Goal: Navigation & Orientation: Find specific page/section

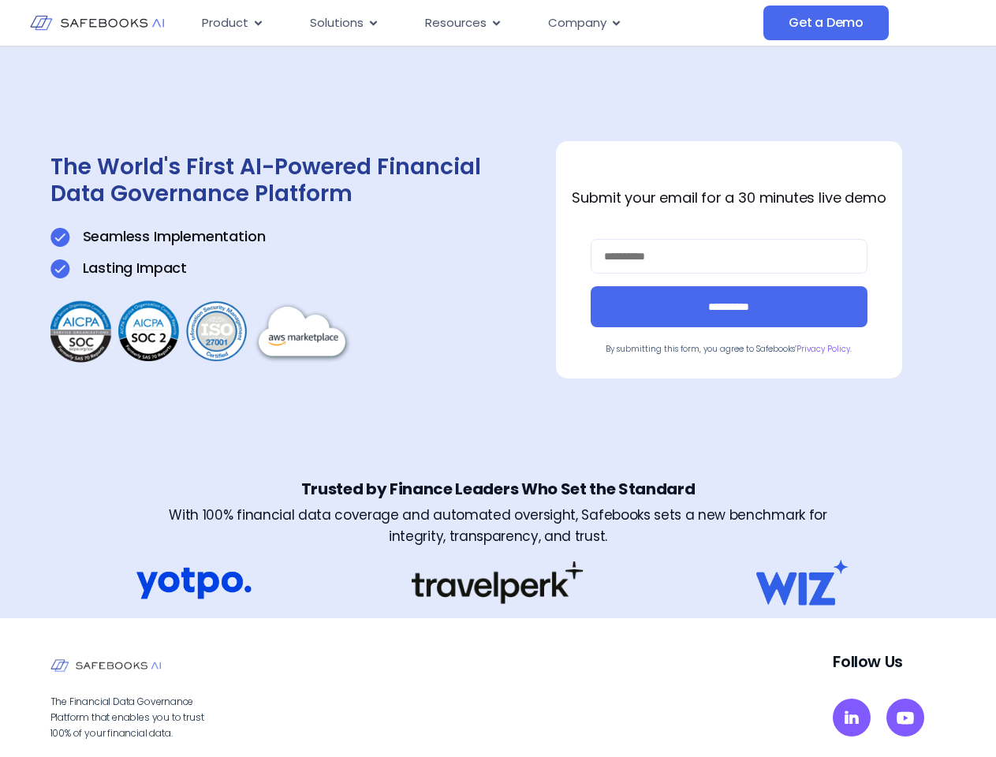
click at [497, 378] on div "**********" at bounding box center [497, 260] width 895 height 426
click at [476, 23] on span "Resources" at bounding box center [455, 23] width 61 height 18
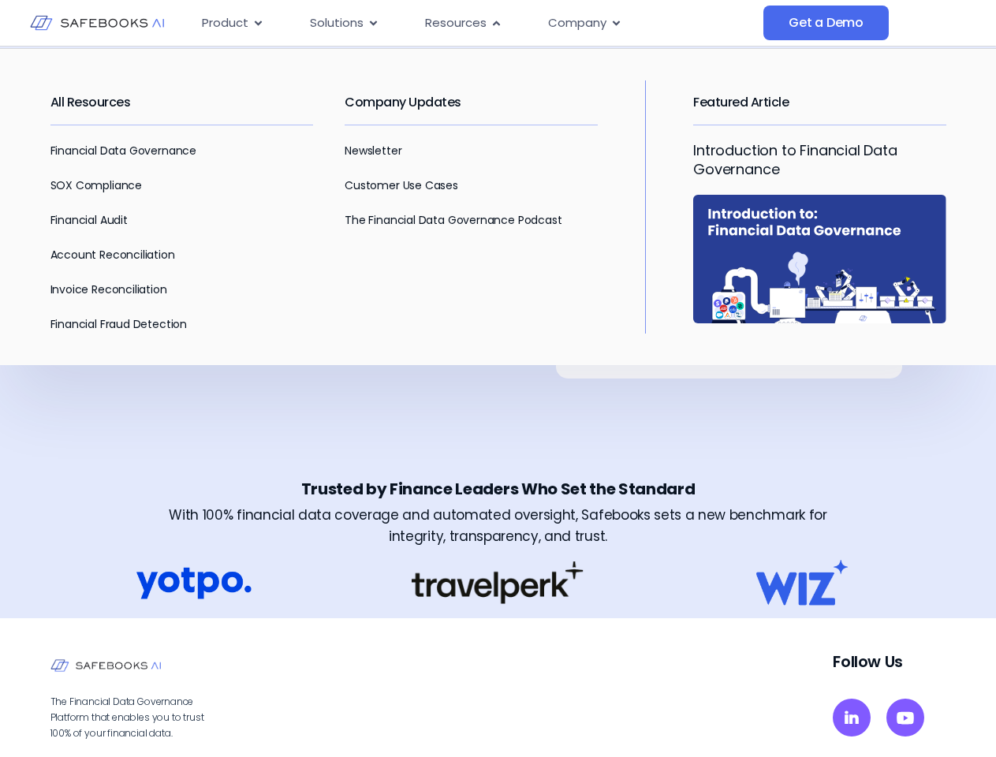
click at [233, 23] on span "Product" at bounding box center [225, 23] width 47 height 18
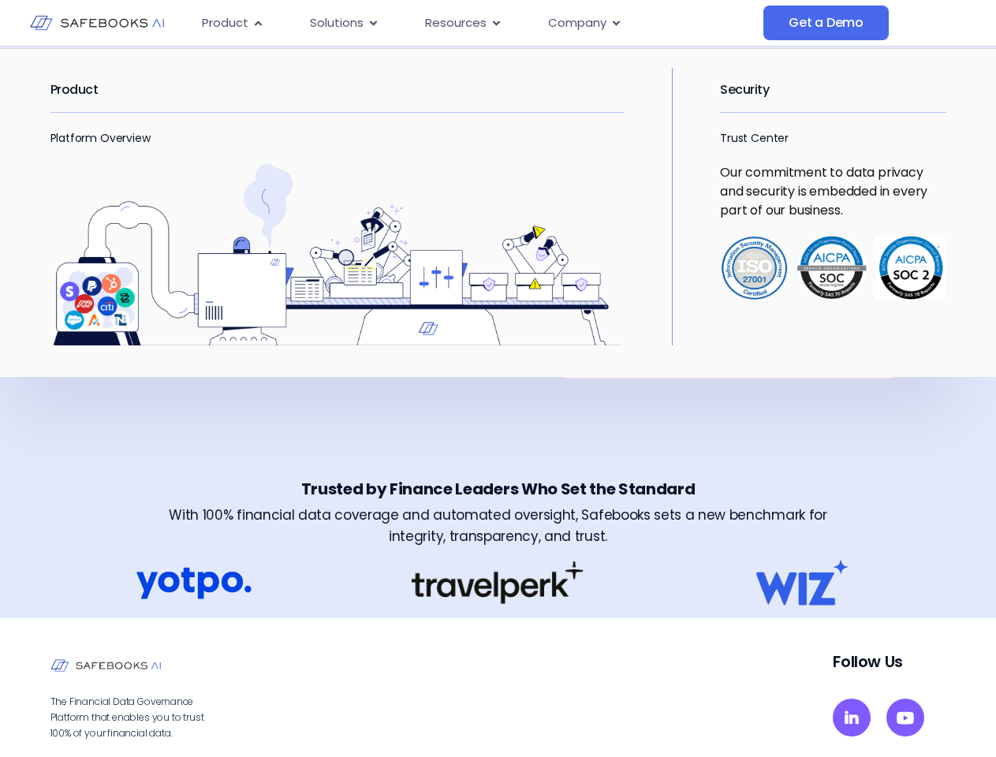
click at [257, 23] on icon "Menu" at bounding box center [258, 22] width 7 height 5
click at [344, 23] on span "Solutions" at bounding box center [337, 23] width 54 height 18
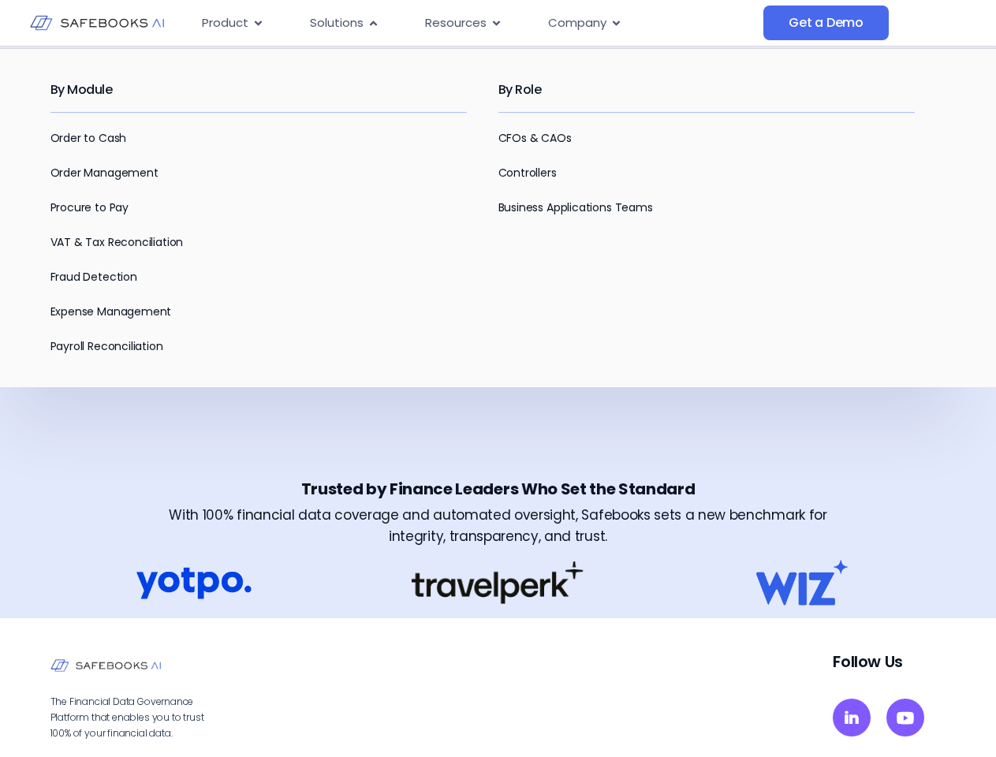
click at [372, 23] on icon "Menu" at bounding box center [373, 22] width 7 height 5
click at [462, 23] on span "Resources" at bounding box center [455, 23] width 61 height 18
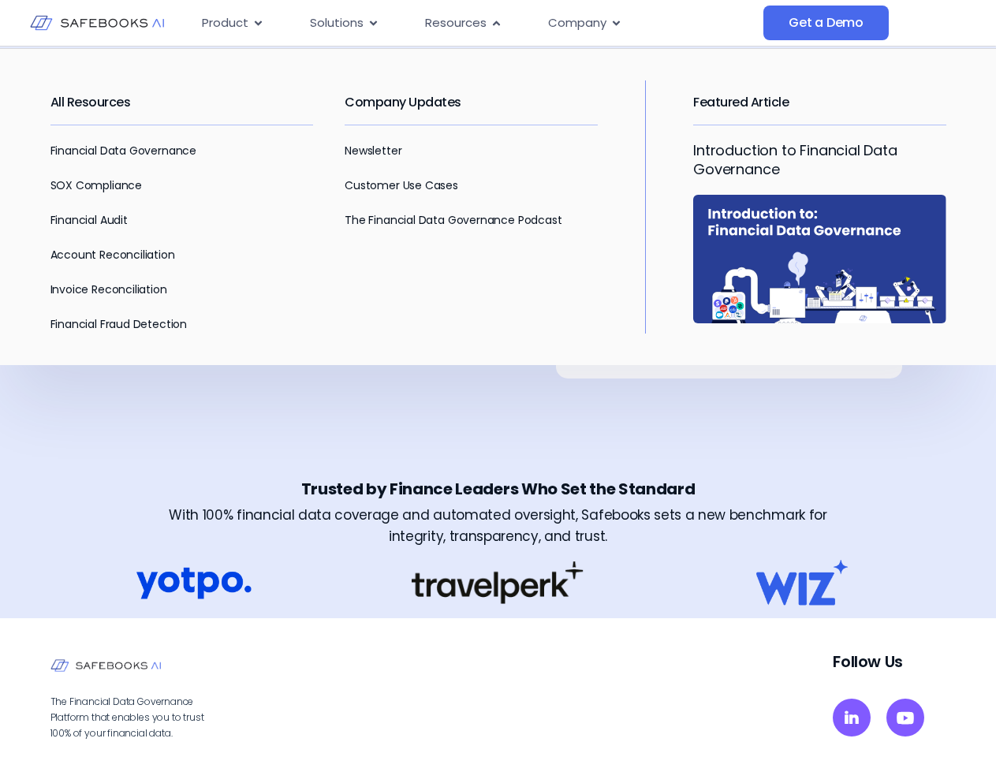
click at [494, 23] on icon "Menu" at bounding box center [496, 22] width 7 height 5
click at [583, 23] on span "Company" at bounding box center [577, 23] width 58 height 18
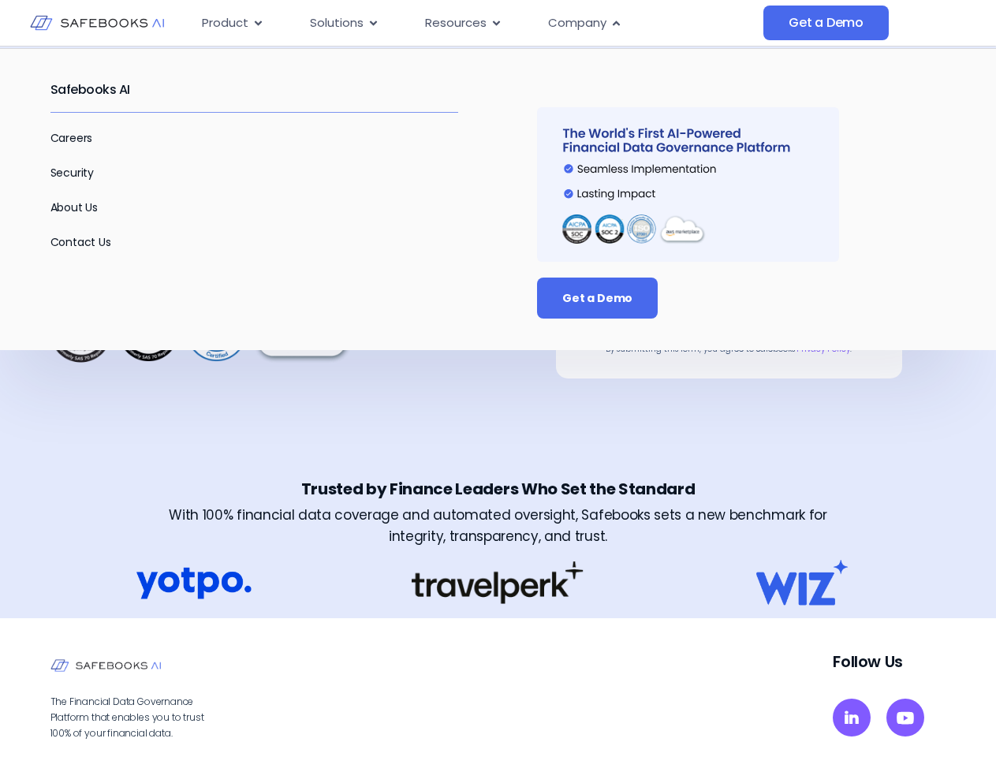
click at [615, 23] on icon "Menu" at bounding box center [615, 22] width 7 height 5
